Goal: Task Accomplishment & Management: Complete application form

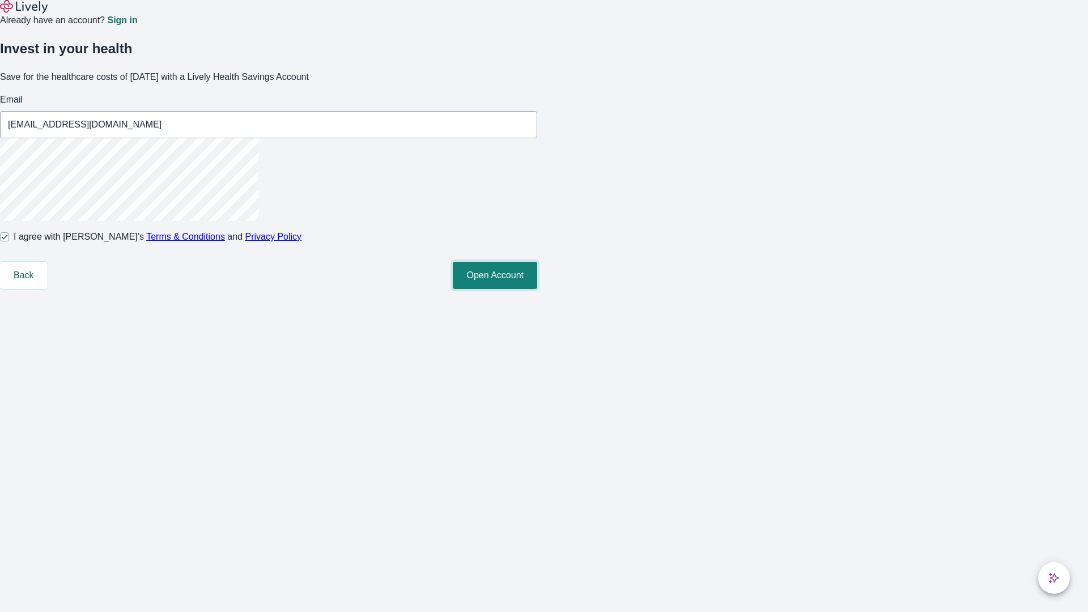
click at [537, 289] on button "Open Account" at bounding box center [495, 275] width 84 height 27
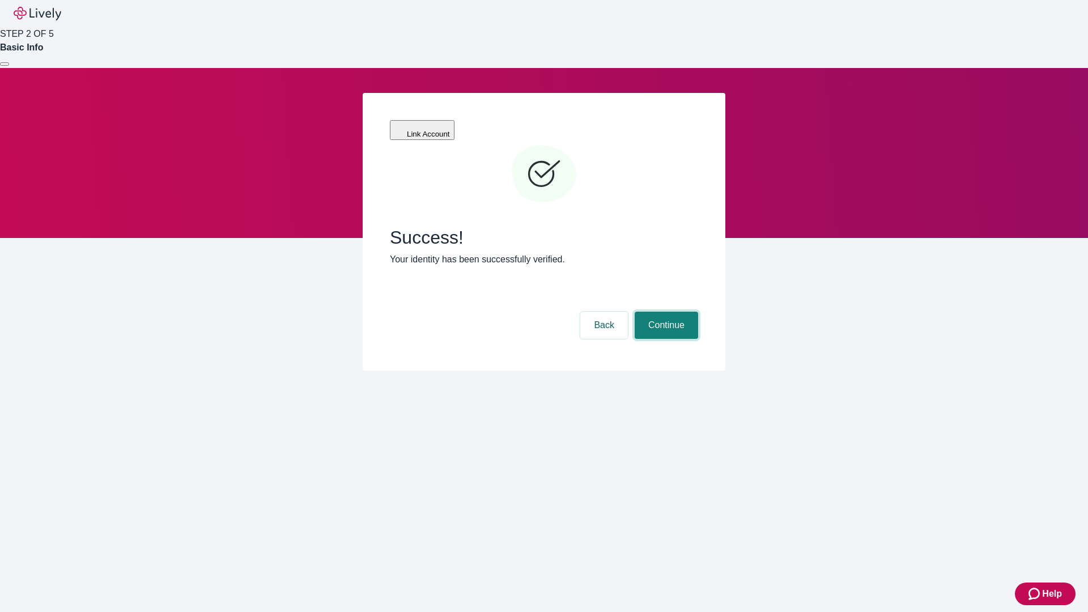
click at [665, 312] on button "Continue" at bounding box center [666, 325] width 63 height 27
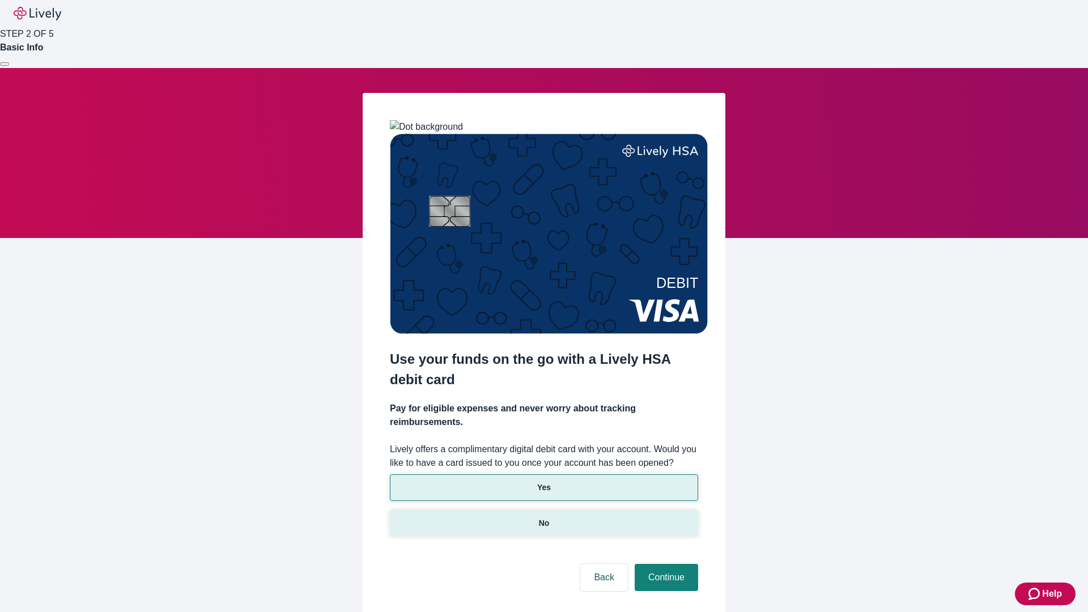
click at [543, 517] on p "No" at bounding box center [544, 523] width 11 height 12
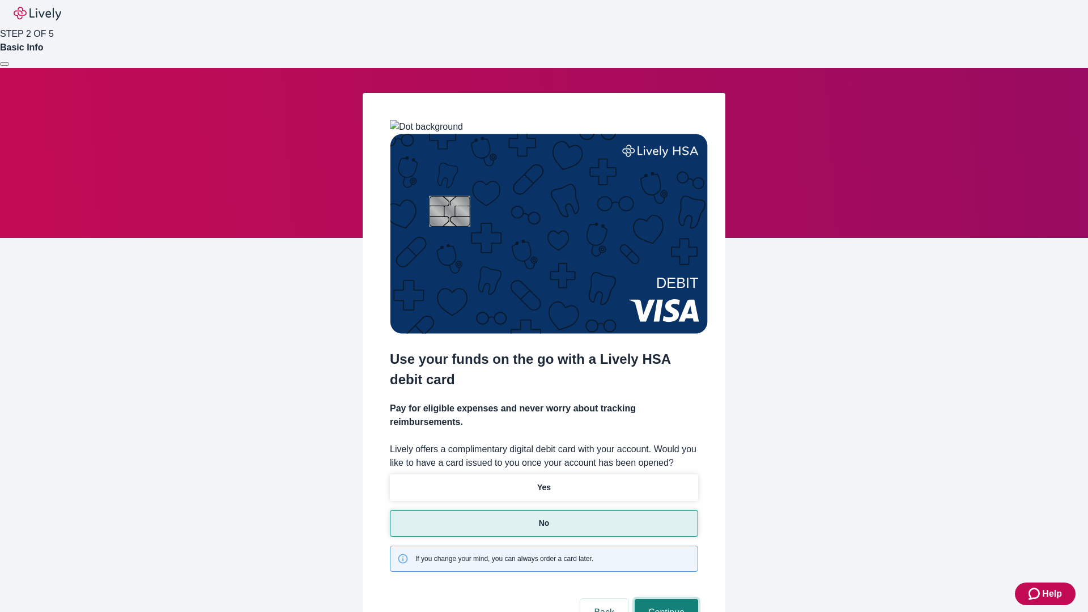
click at [665, 599] on button "Continue" at bounding box center [666, 612] width 63 height 27
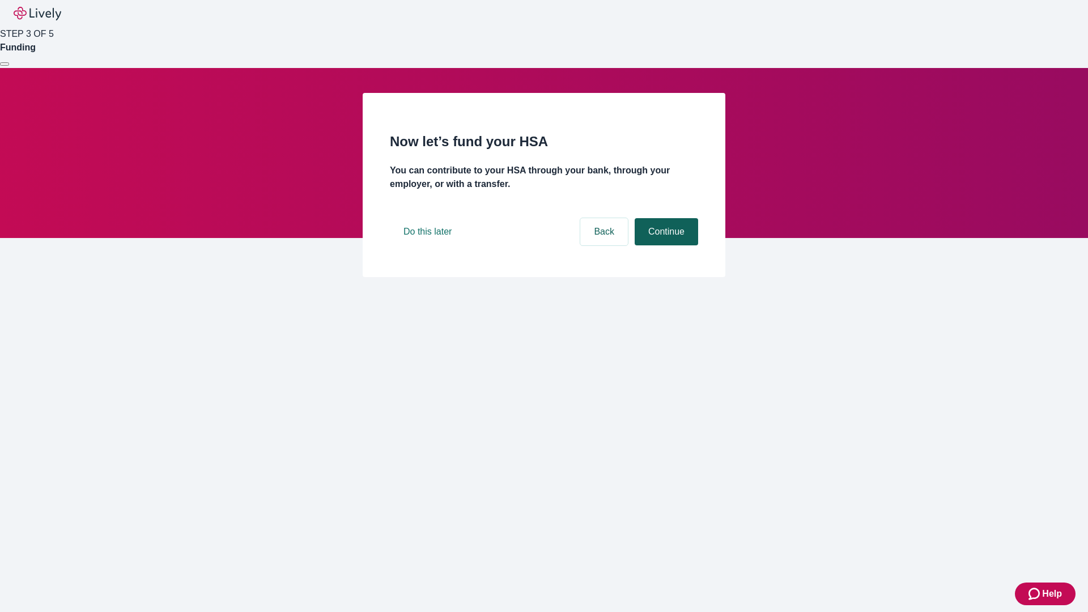
click at [665, 245] on button "Continue" at bounding box center [666, 231] width 63 height 27
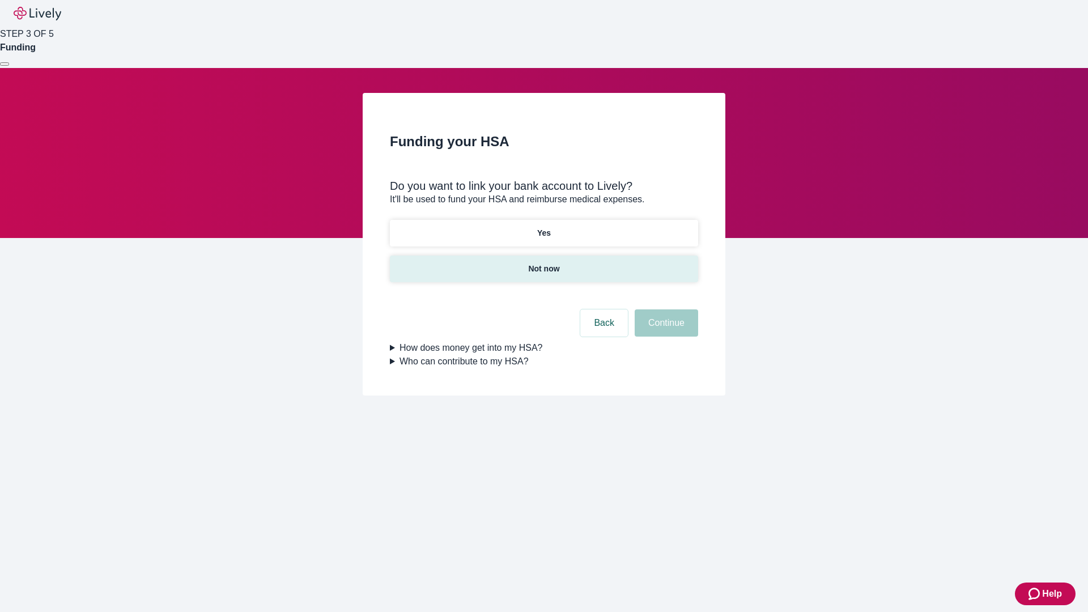
click at [543, 263] on p "Not now" at bounding box center [543, 269] width 31 height 12
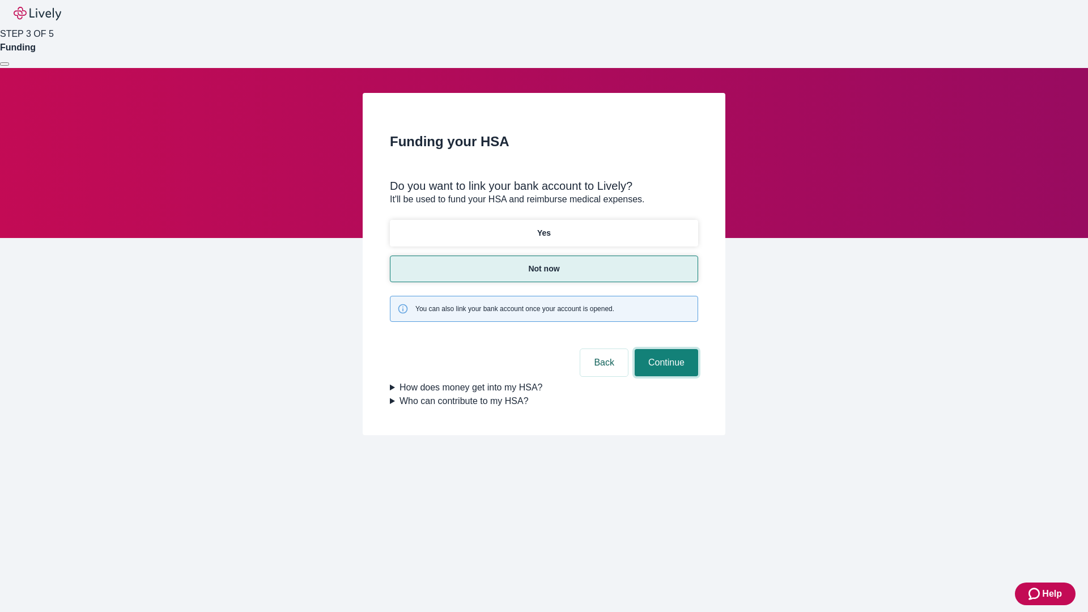
click at [665, 349] on button "Continue" at bounding box center [666, 362] width 63 height 27
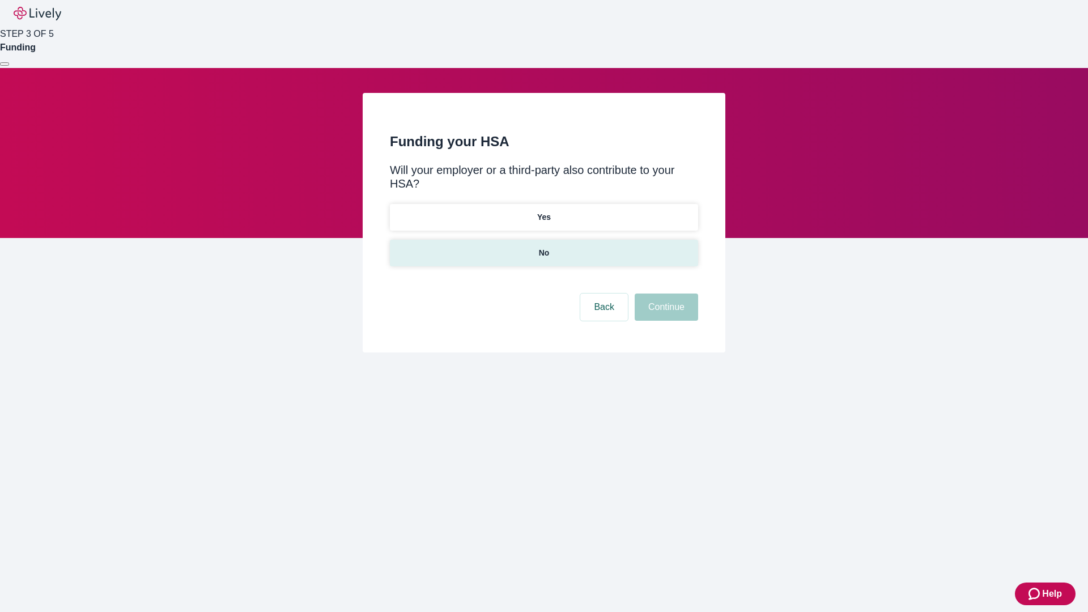
click at [543, 247] on p "No" at bounding box center [544, 253] width 11 height 12
click at [665, 293] on button "Continue" at bounding box center [666, 306] width 63 height 27
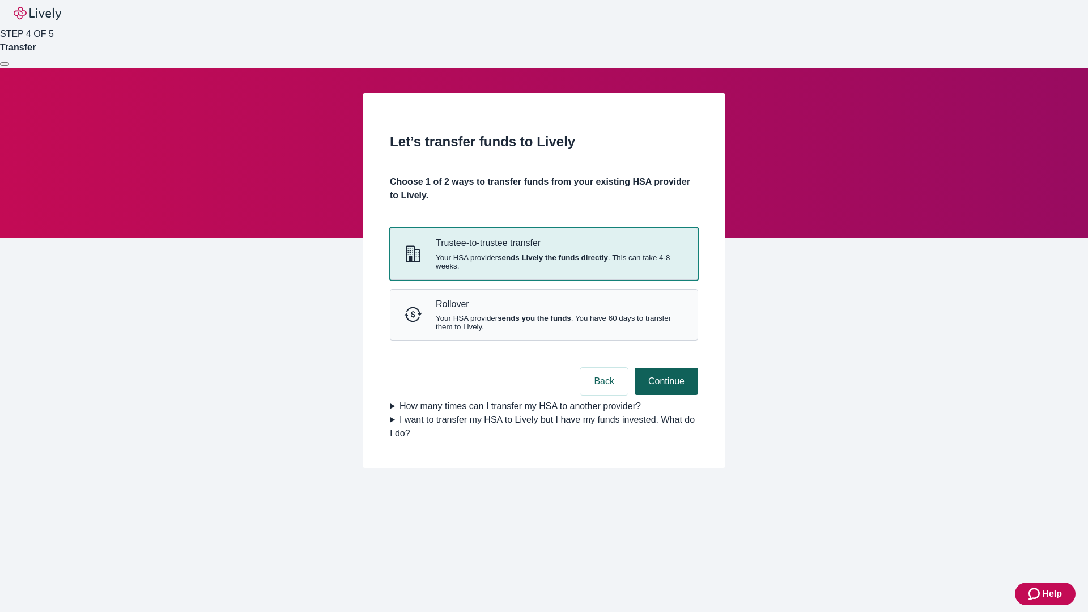
click at [543, 262] on strong "sends Lively the funds directly" at bounding box center [552, 257] width 110 height 8
click at [665, 395] on button "Continue" at bounding box center [666, 381] width 63 height 27
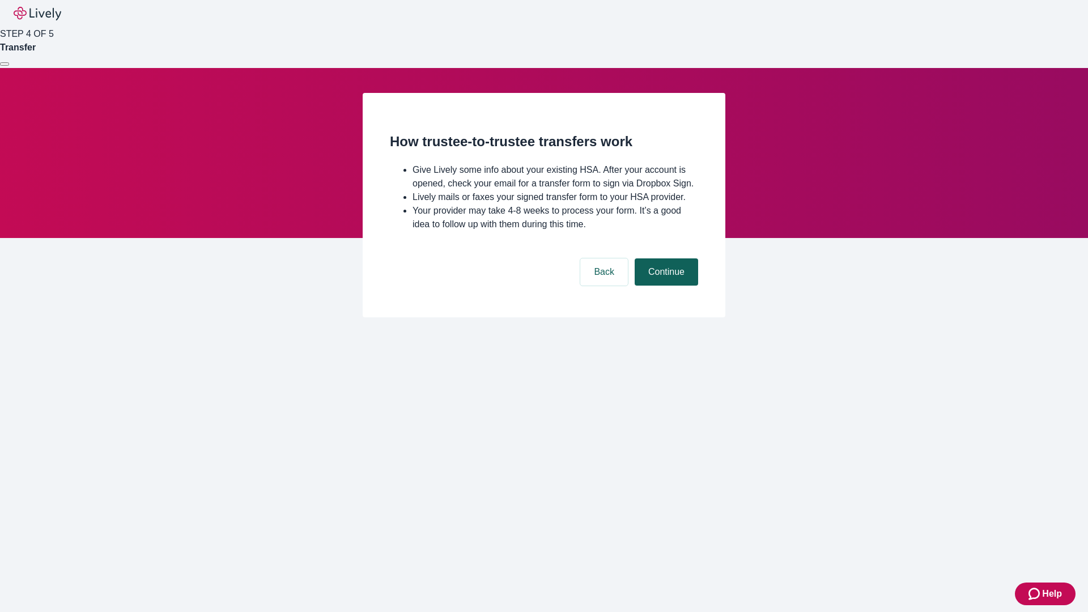
click at [665, 286] on button "Continue" at bounding box center [666, 271] width 63 height 27
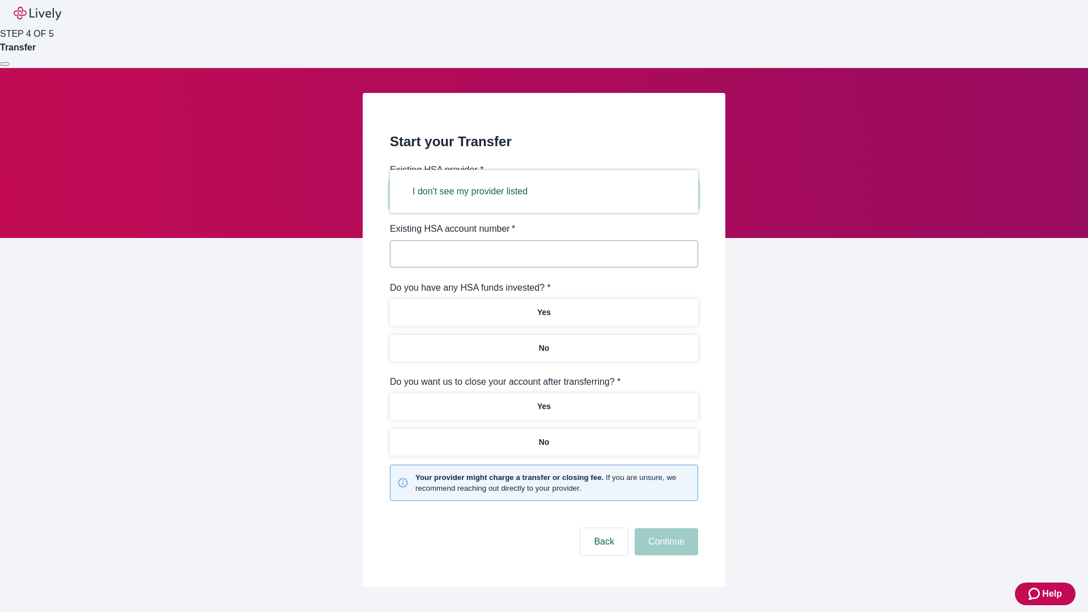
click at [474, 191] on button "I don't see my provider listed" at bounding box center [470, 191] width 142 height 27
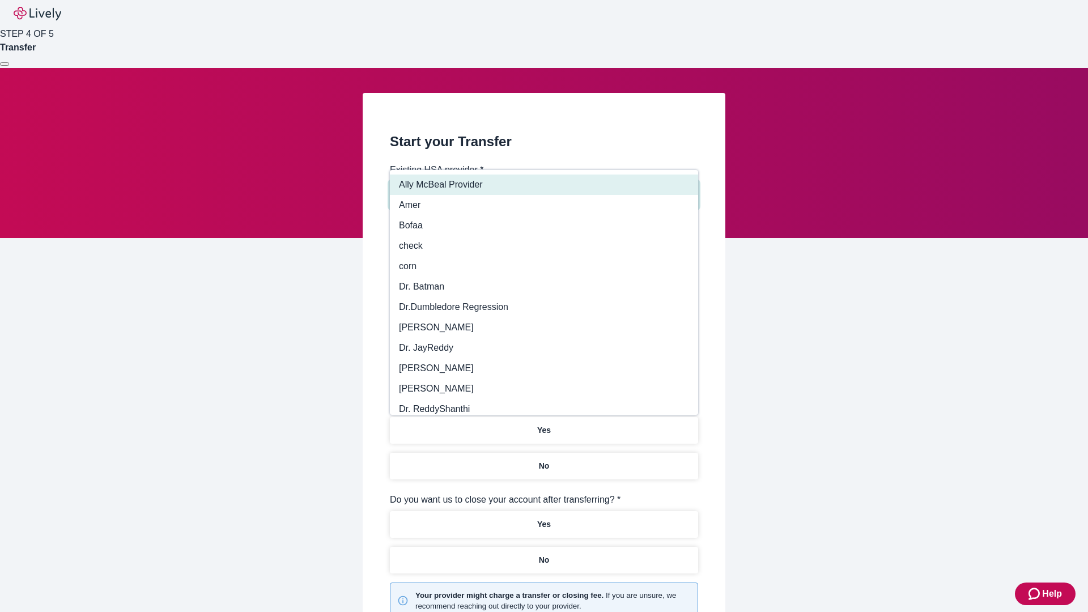
type input "Other"
type input "Health Equity"
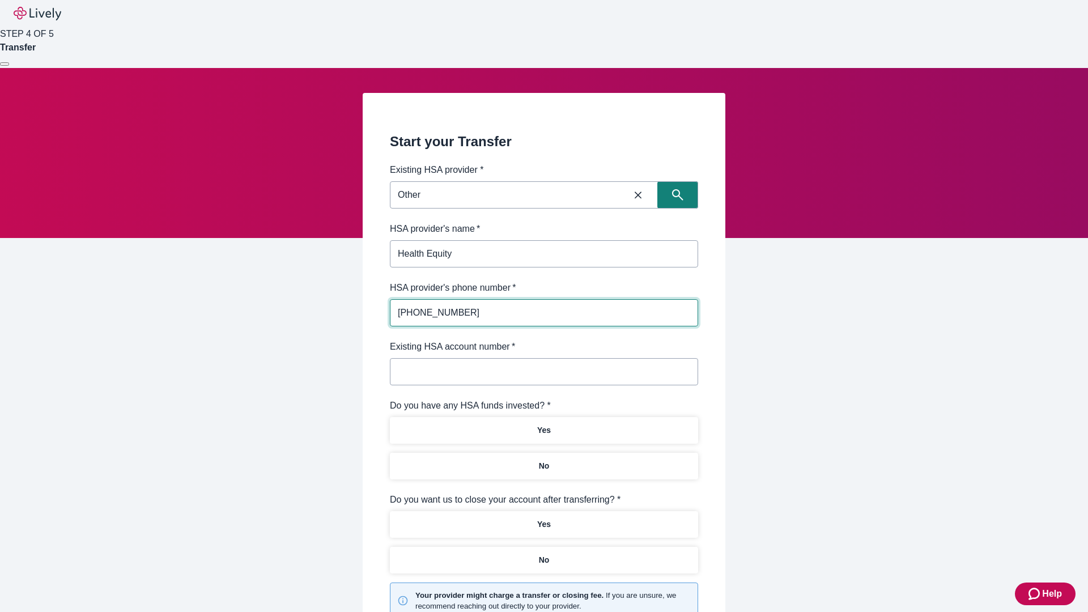
type input "(434) 343-4344"
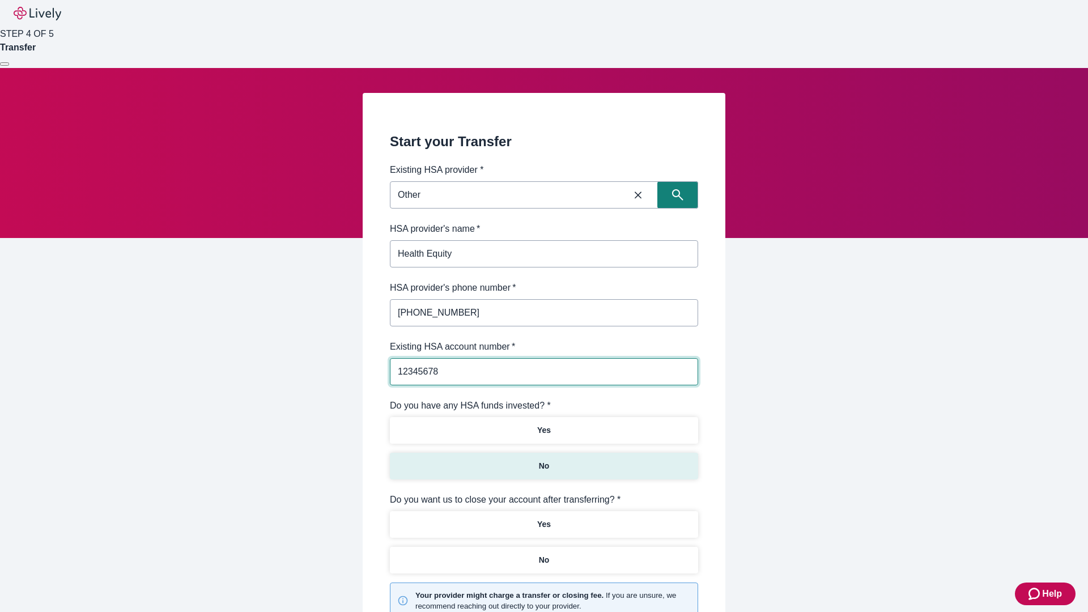
type input "12345678"
click at [543, 460] on p "No" at bounding box center [544, 466] width 11 height 12
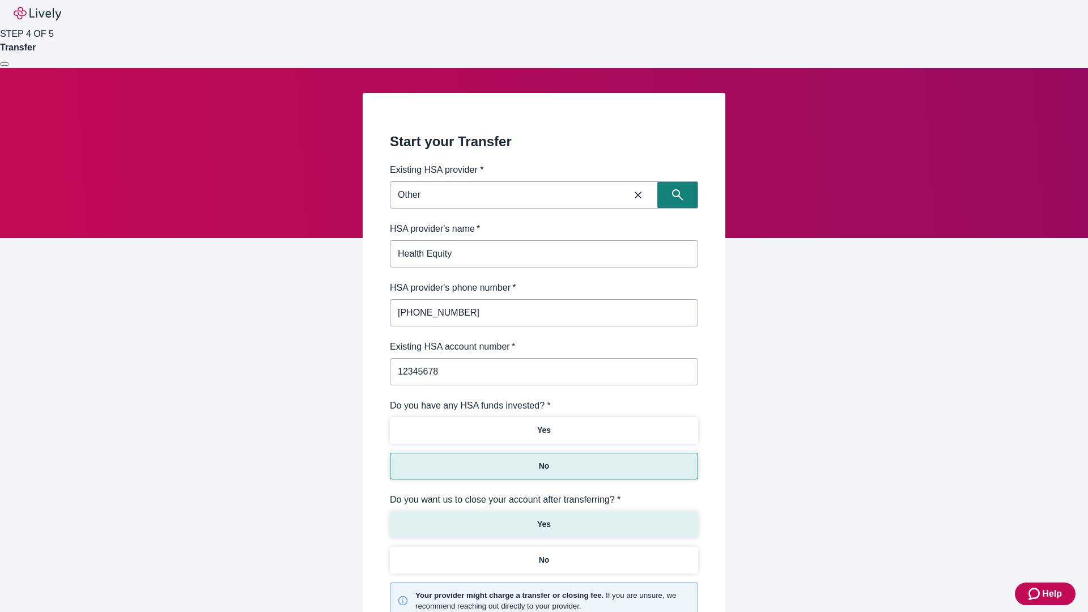
click at [543, 518] on p "Yes" at bounding box center [544, 524] width 14 height 12
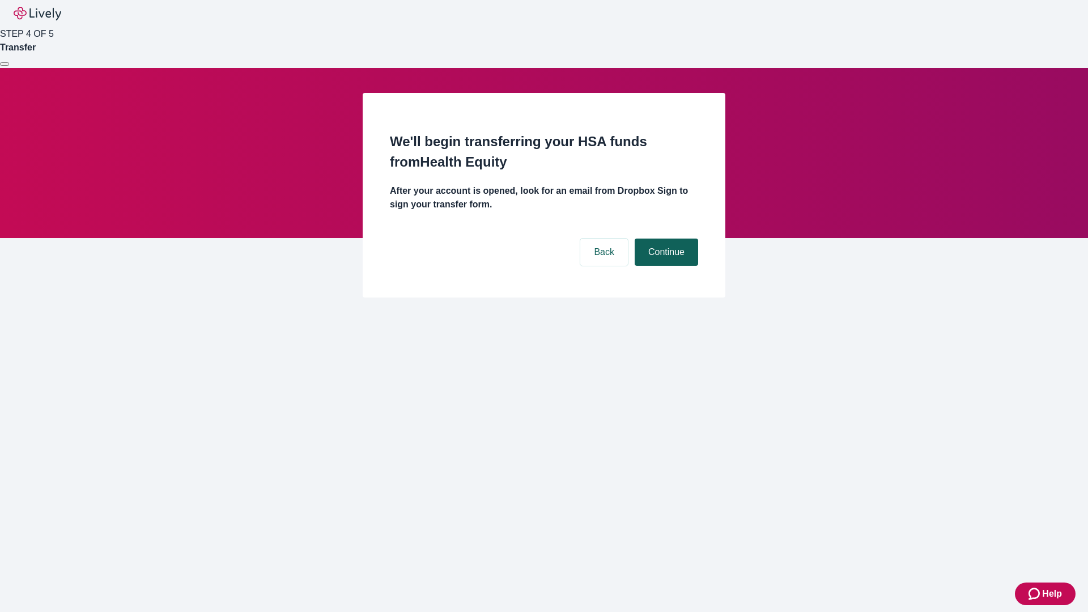
click at [665, 239] on button "Continue" at bounding box center [666, 252] width 63 height 27
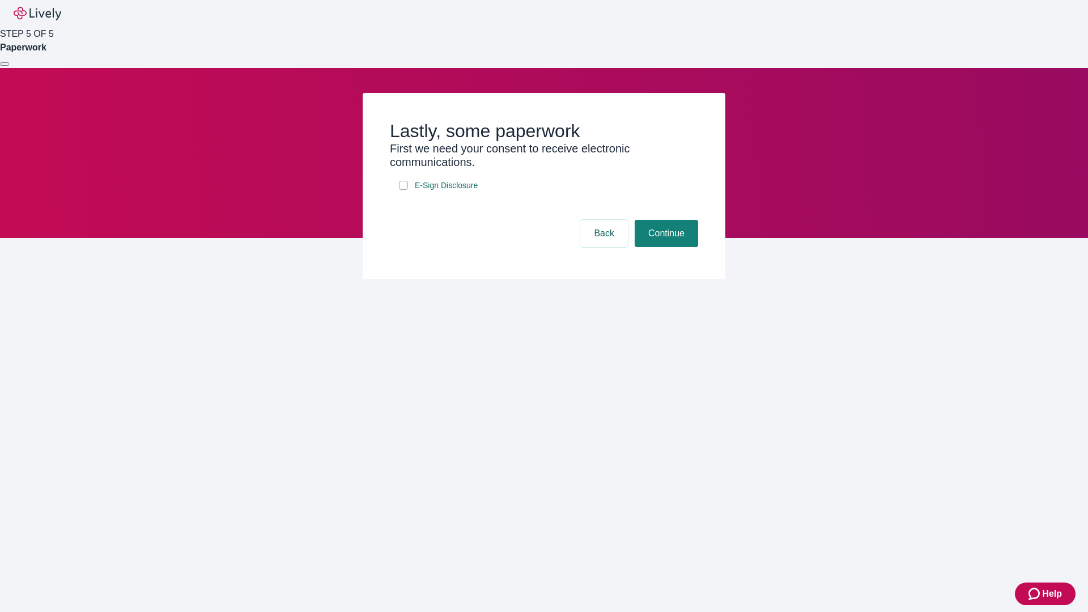
click at [403, 190] on input "E-Sign Disclosure" at bounding box center [403, 185] width 9 height 9
checkbox input "true"
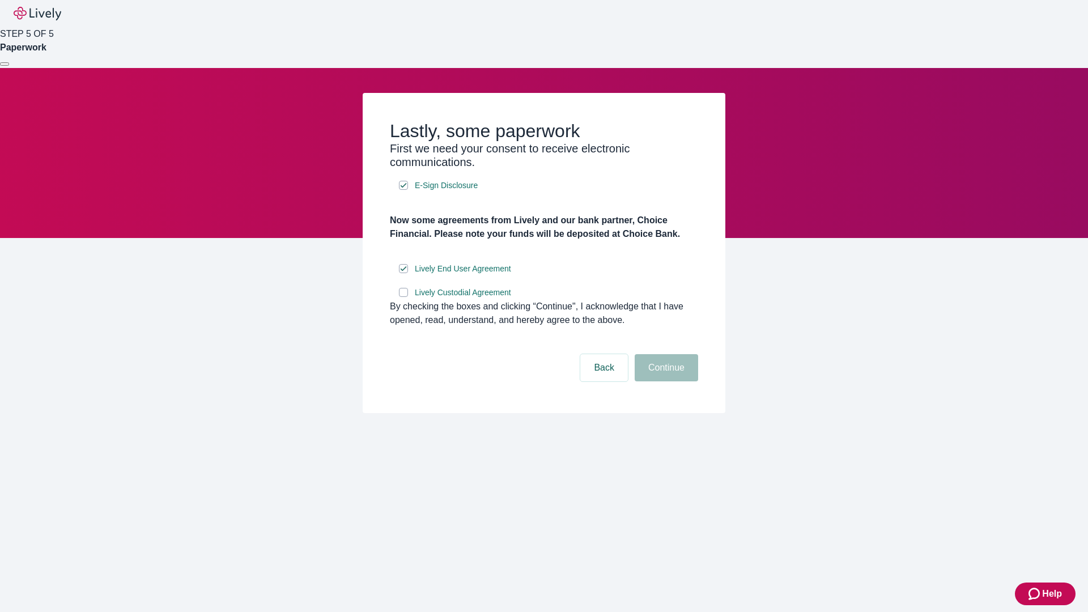
click at [403, 297] on input "Lively Custodial Agreement" at bounding box center [403, 292] width 9 height 9
checkbox input "true"
click at [665, 381] on button "Continue" at bounding box center [666, 367] width 63 height 27
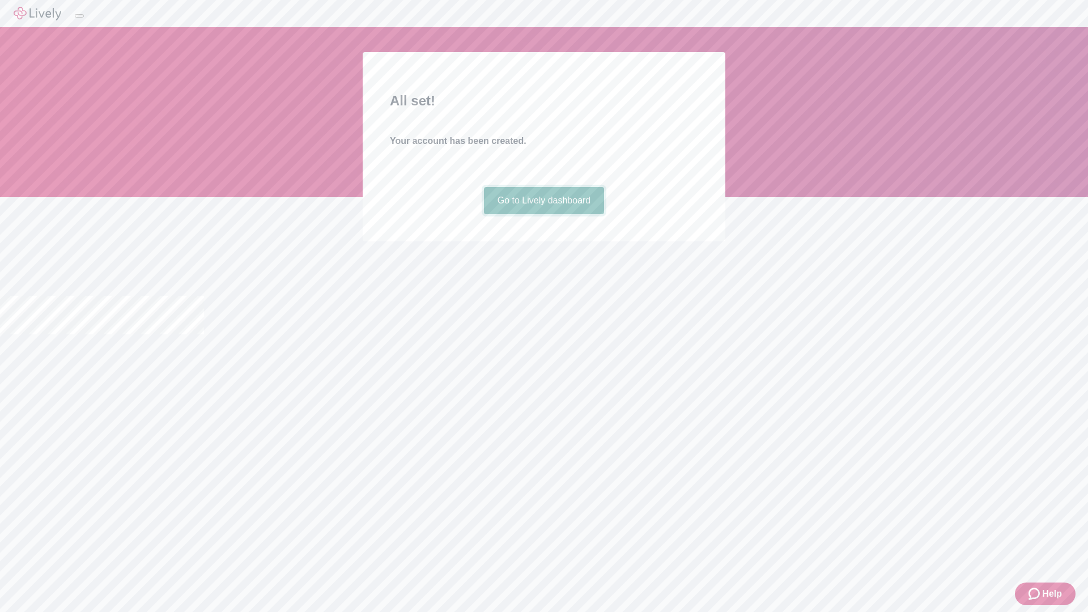
click at [543, 214] on link "Go to Lively dashboard" at bounding box center [544, 200] width 121 height 27
